Goal: Information Seeking & Learning: Learn about a topic

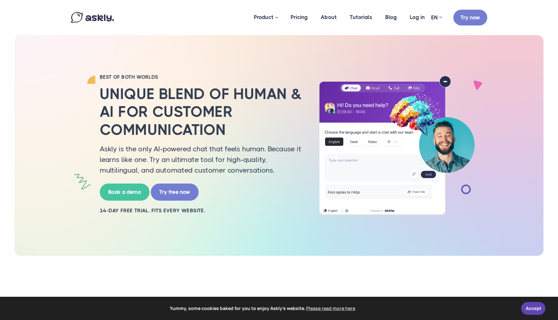
click at [32, 173] on div "BEST OF BOTH WORLDS Unique blend of human & AI for customer communication Askly…" at bounding box center [279, 145] width 529 height 221
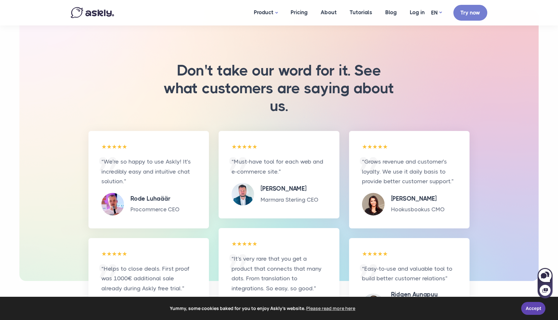
scroll to position [2004, 0]
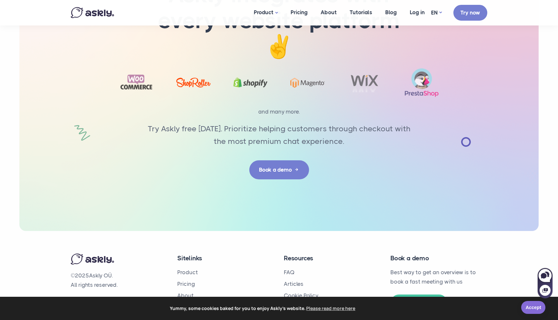
click at [533, 311] on link "Accept" at bounding box center [533, 307] width 24 height 13
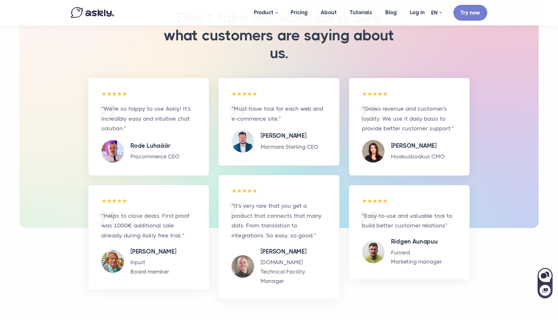
scroll to position [2004, 0]
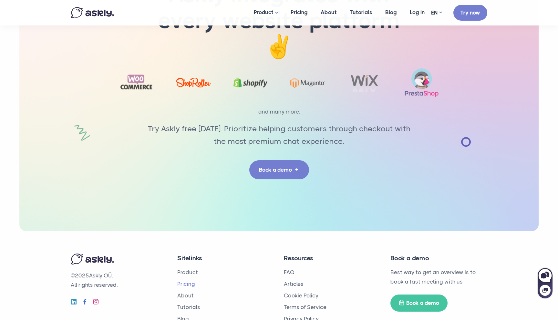
click at [187, 281] on link "Pricing" at bounding box center [186, 284] width 18 height 6
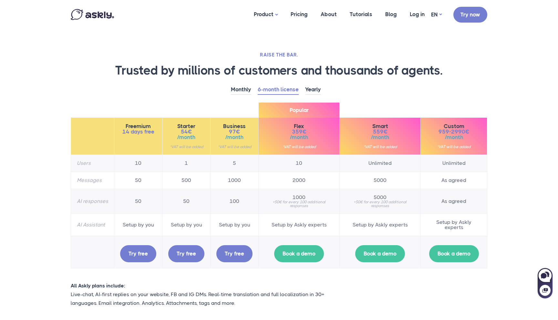
click at [39, 199] on section "RAISE THE BAR. Trusted by millions of customers and thousands of agents. Monthl…" at bounding box center [279, 238] width 558 height 477
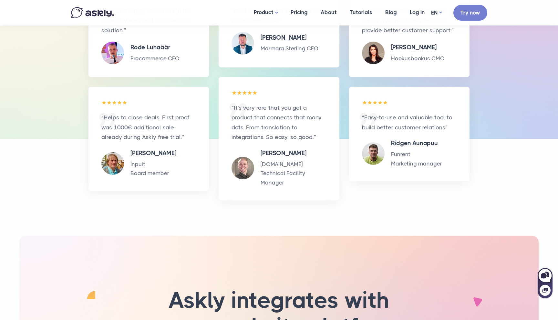
scroll to position [1143, 0]
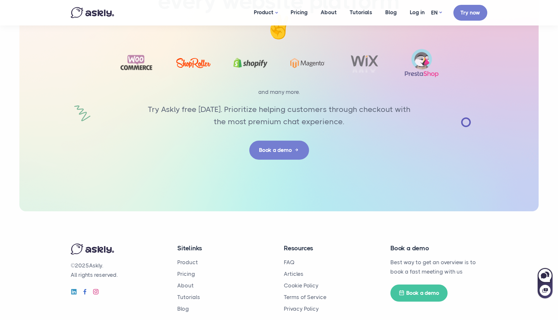
click at [39, 211] on footer "© 2025 Askly. All rights reserved. Sitelinks Product Pricing About Tutorials Bl…" at bounding box center [279, 278] width 558 height 134
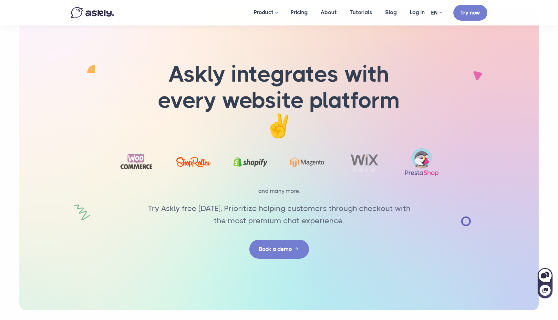
scroll to position [997, 0]
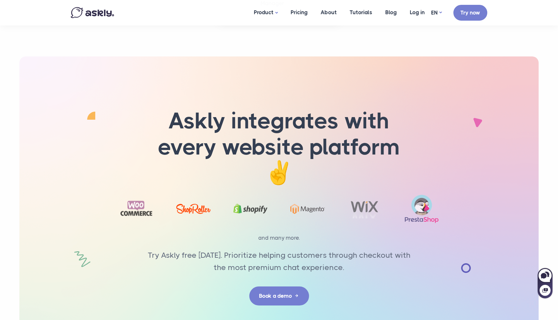
click at [39, 199] on div "Askly integrates with every website platform ✌️" at bounding box center [278, 206] width 519 height 301
